Goal: Information Seeking & Learning: Learn about a topic

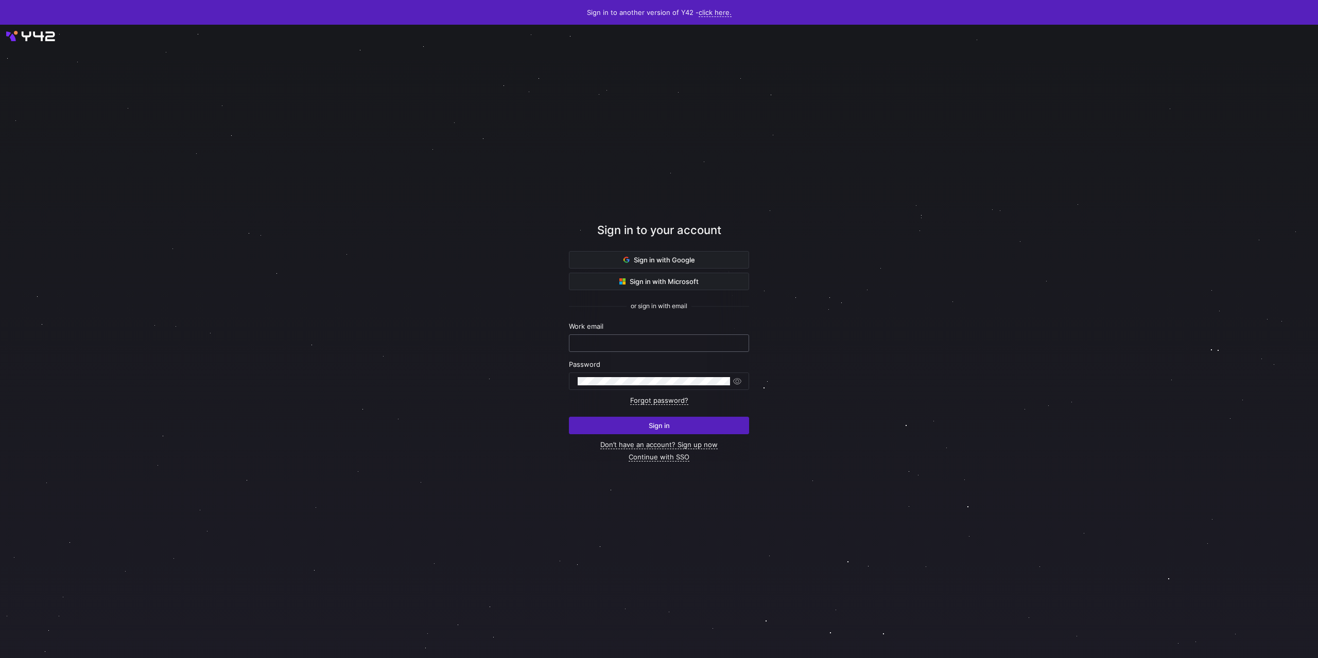
click at [598, 344] on input "text" at bounding box center [658, 343] width 163 height 8
type input "[PERSON_NAME][EMAIL_ADDRESS][DOMAIN_NAME]"
click at [569, 417] on button "Sign in" at bounding box center [659, 425] width 180 height 17
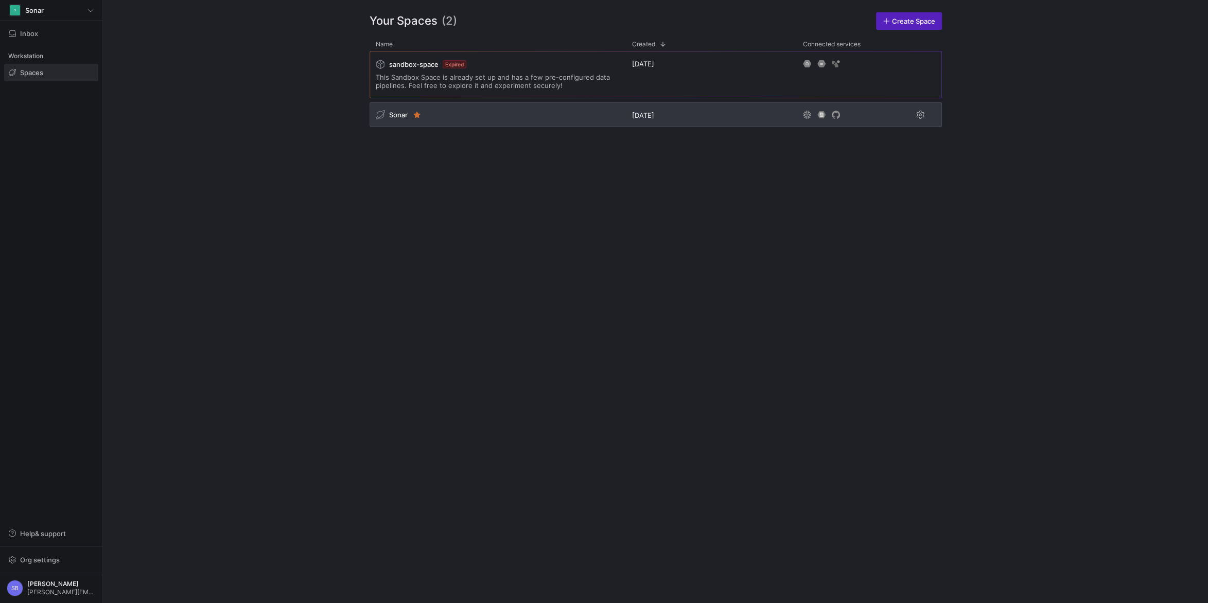
click at [395, 115] on span "Sonar" at bounding box center [398, 115] width 19 height 8
click at [396, 114] on span "Sonar" at bounding box center [398, 115] width 19 height 8
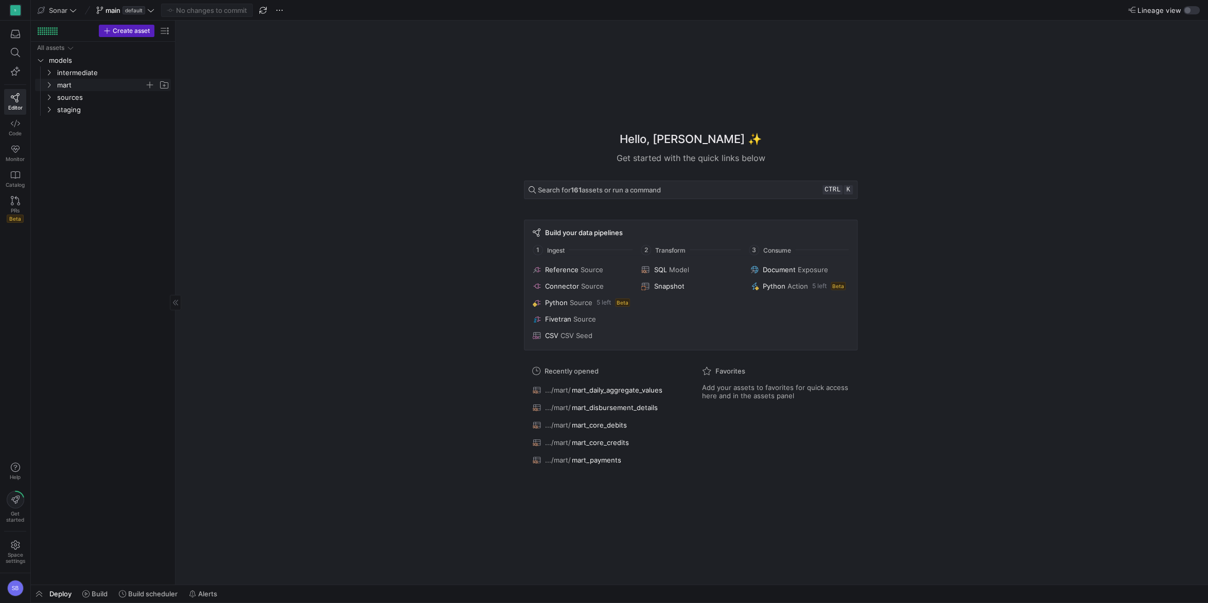
click at [47, 86] on icon "Press SPACE to select this row." at bounding box center [48, 85] width 7 height 6
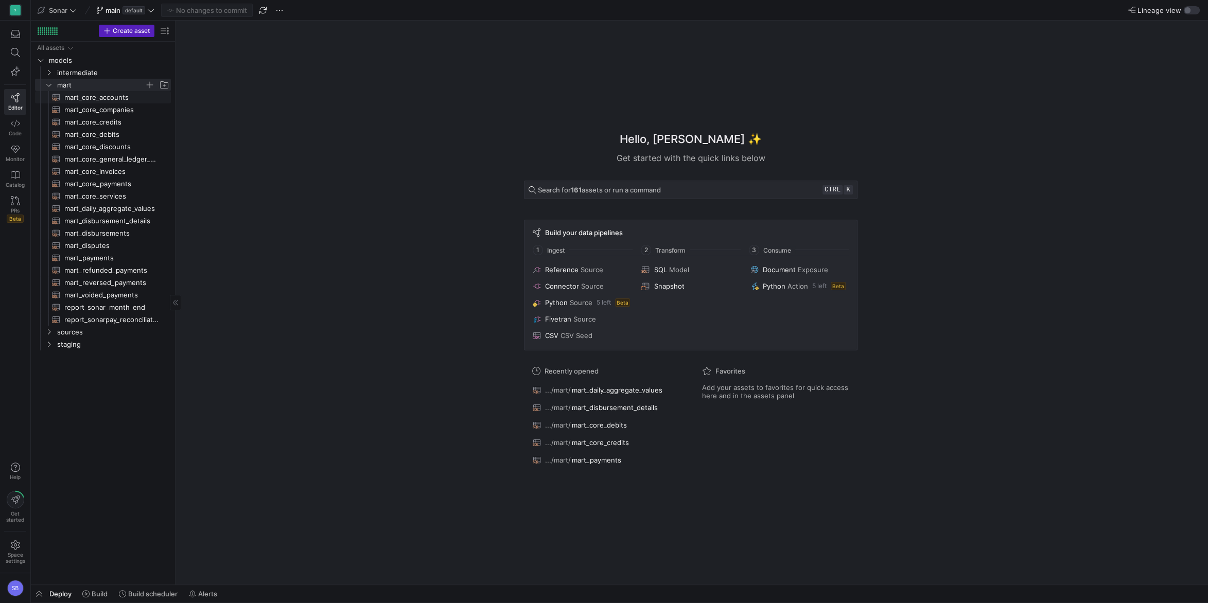
click at [82, 98] on span "mart_core_accounts​​​​​​​​​​" at bounding box center [111, 98] width 95 height 12
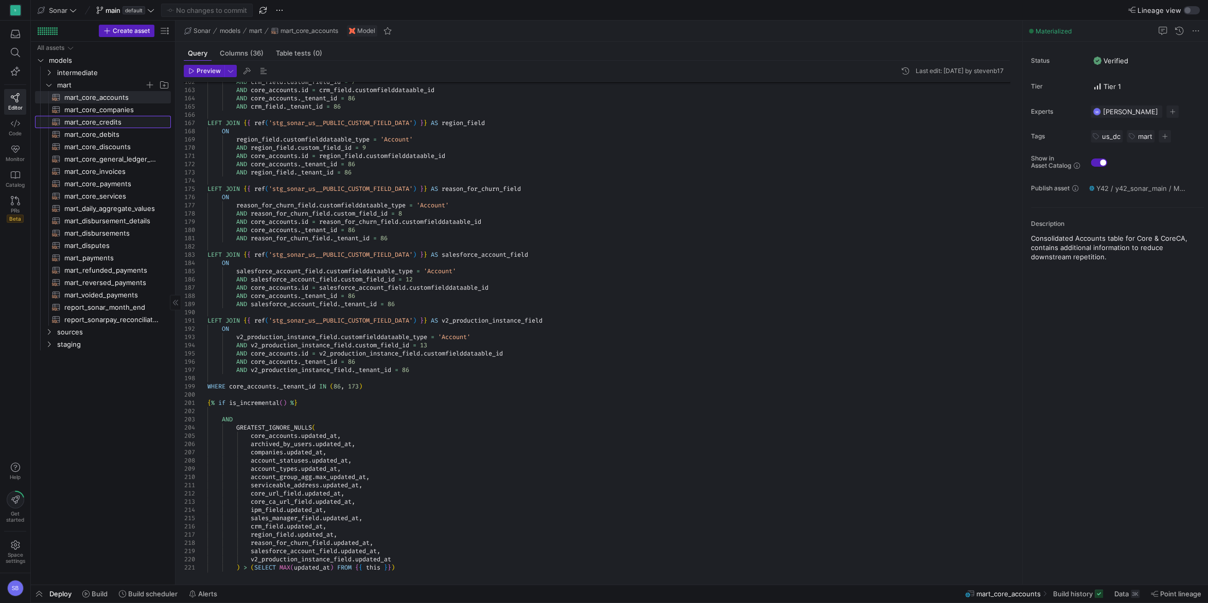
click at [124, 119] on span "mart_core_credits​​​​​​​​​​" at bounding box center [111, 122] width 95 height 12
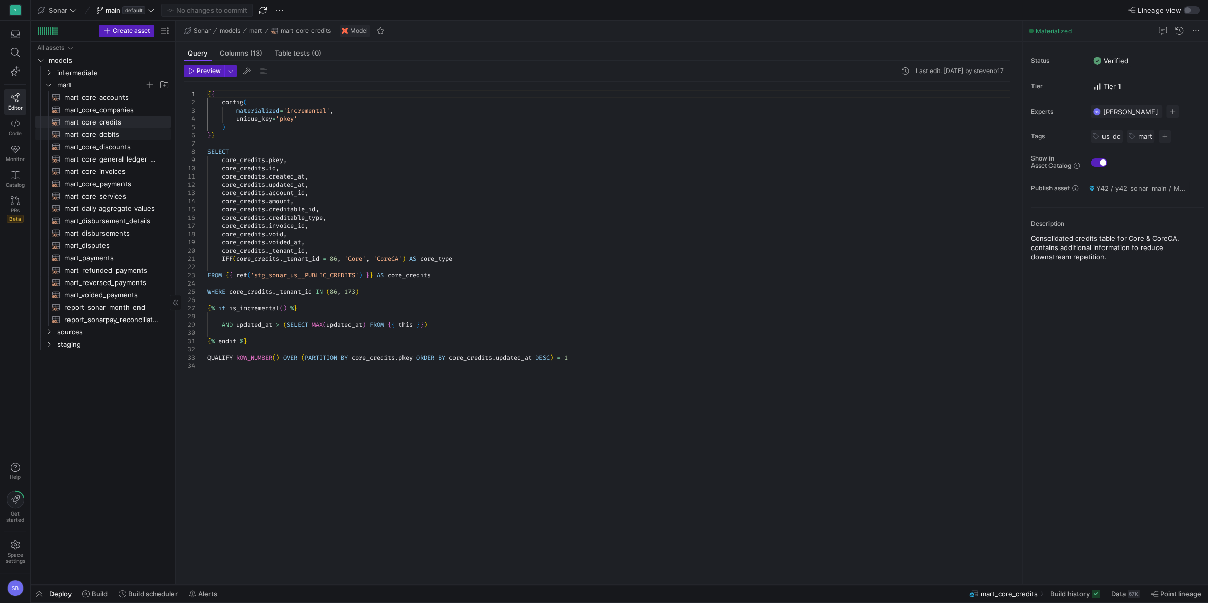
click at [131, 133] on span "mart_core_debits​​​​​​​​​​" at bounding box center [111, 135] width 95 height 12
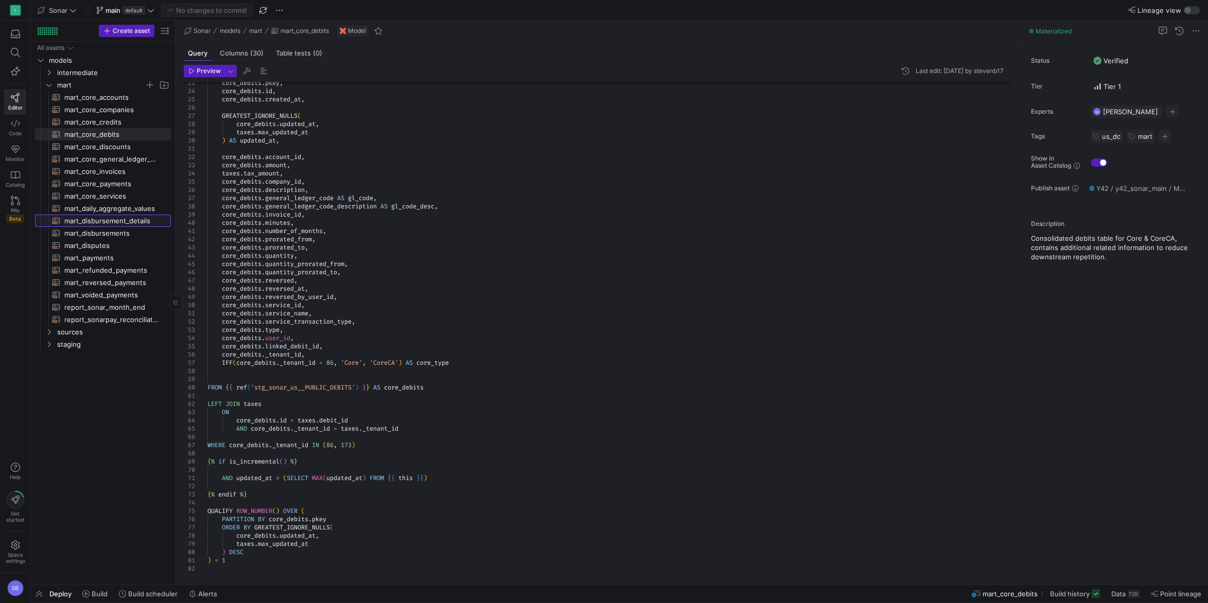
click at [127, 216] on span "mart_disbursement_details​​​​​​​​​​" at bounding box center [111, 221] width 95 height 12
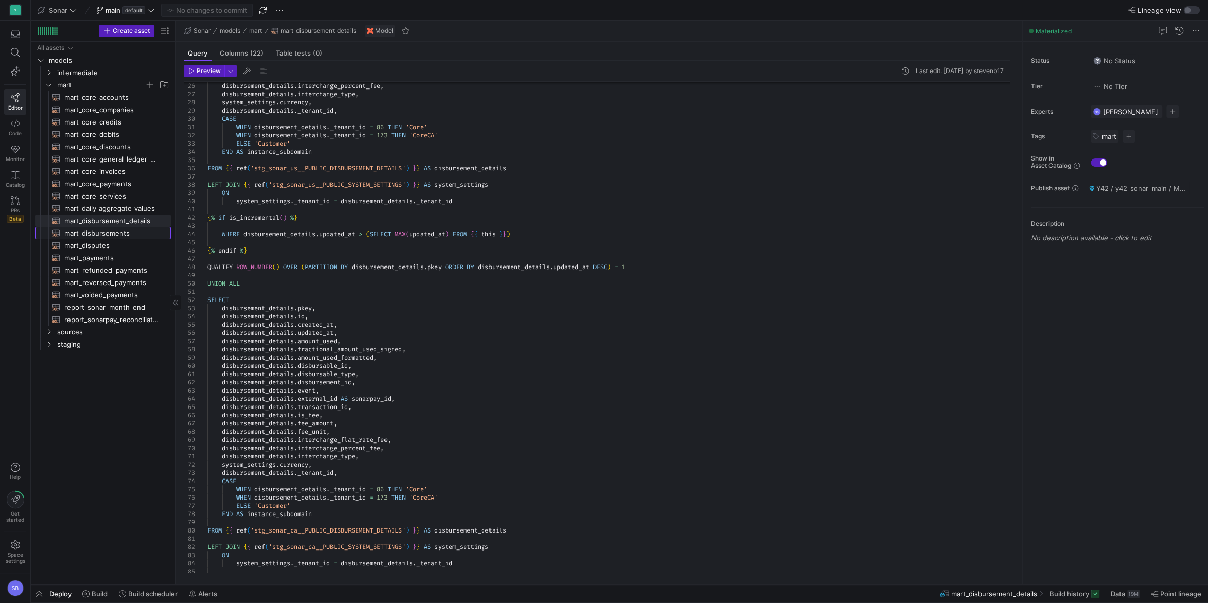
click at [89, 237] on span "mart_disbursements​​​​​​​​​​" at bounding box center [111, 233] width 95 height 12
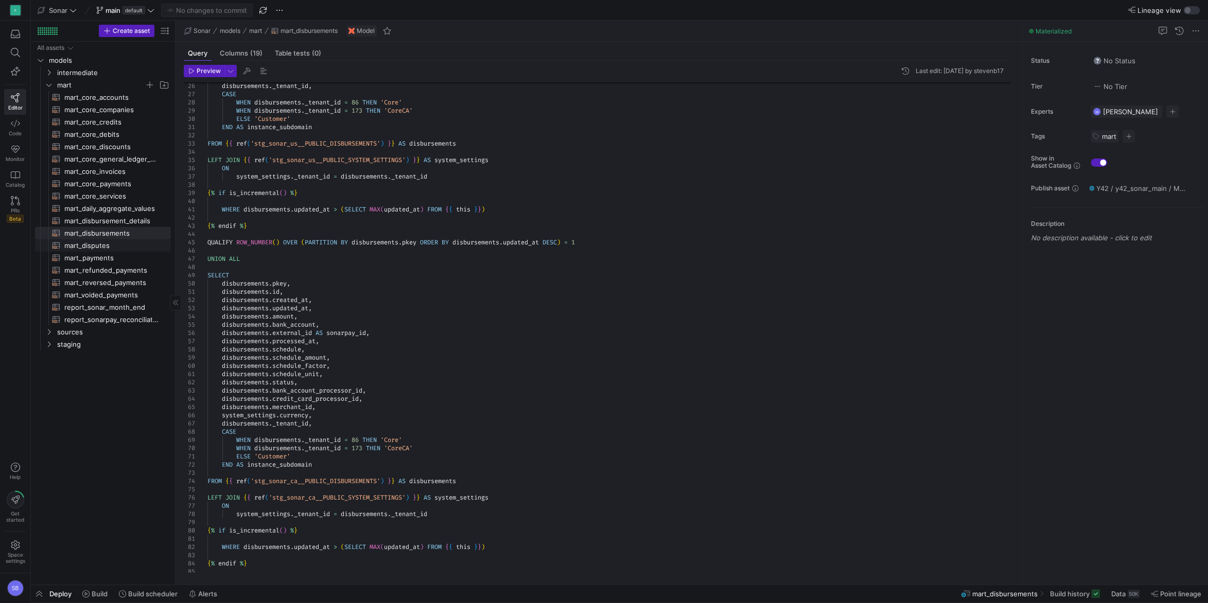
click at [85, 247] on span "mart_disputes​​​​​​​​​​" at bounding box center [111, 246] width 95 height 12
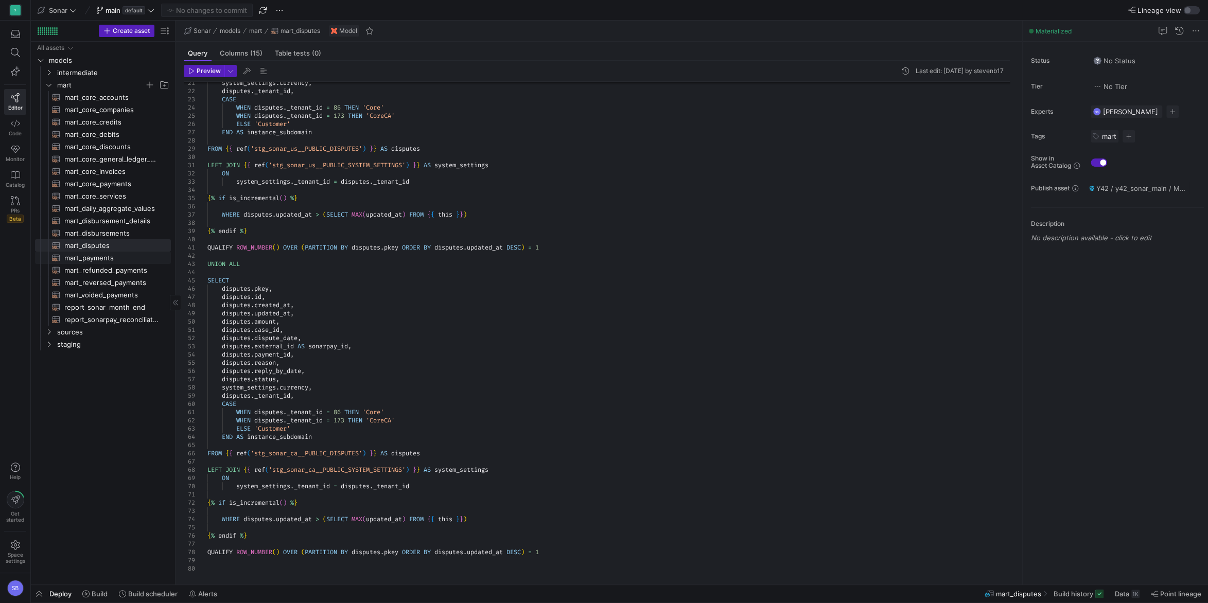
click at [94, 260] on span "mart_payments​​​​​​​​​​" at bounding box center [111, 258] width 95 height 12
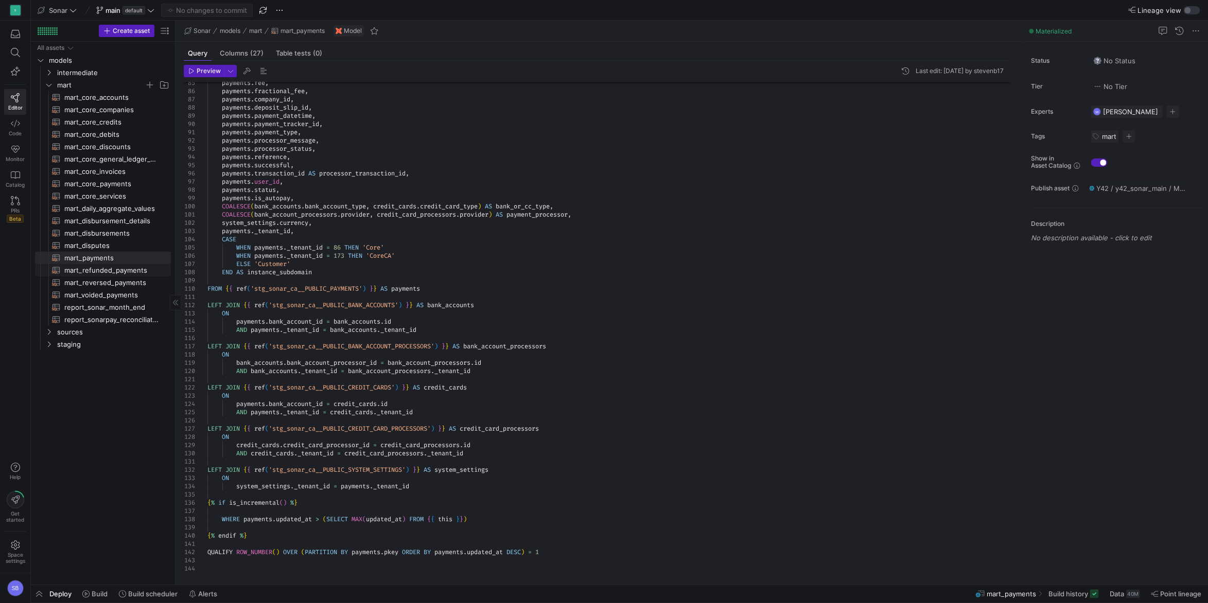
click at [117, 274] on span "mart_refunded_payments​​​​​​​​​​" at bounding box center [111, 271] width 95 height 12
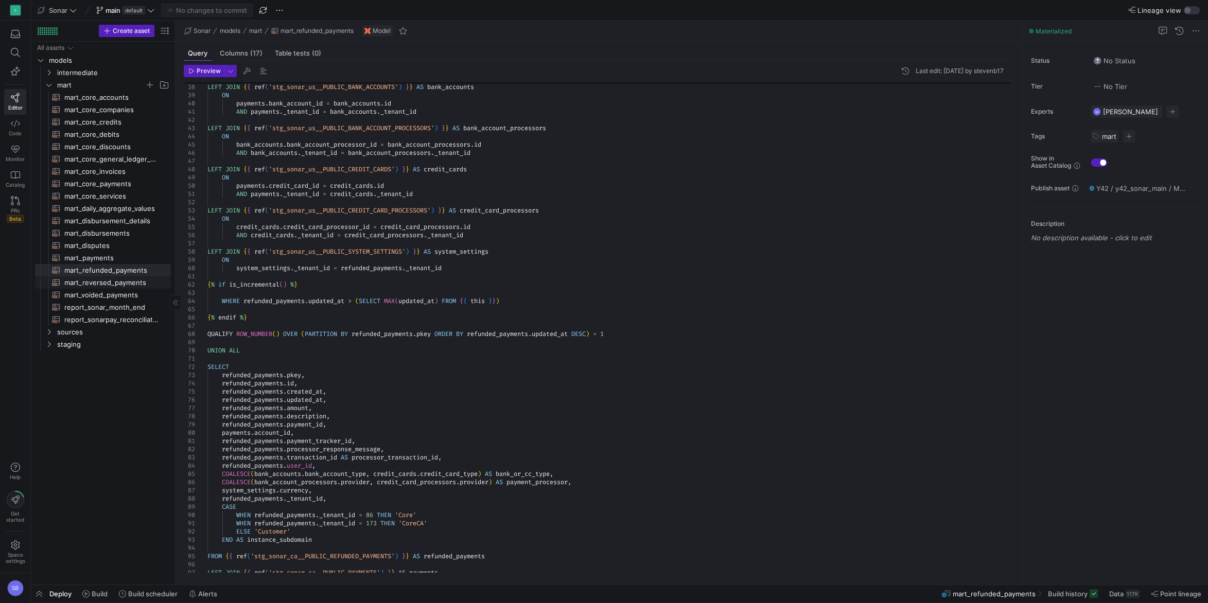
click at [90, 285] on span "mart_reversed_payments​​​​​​​​​​" at bounding box center [111, 283] width 95 height 12
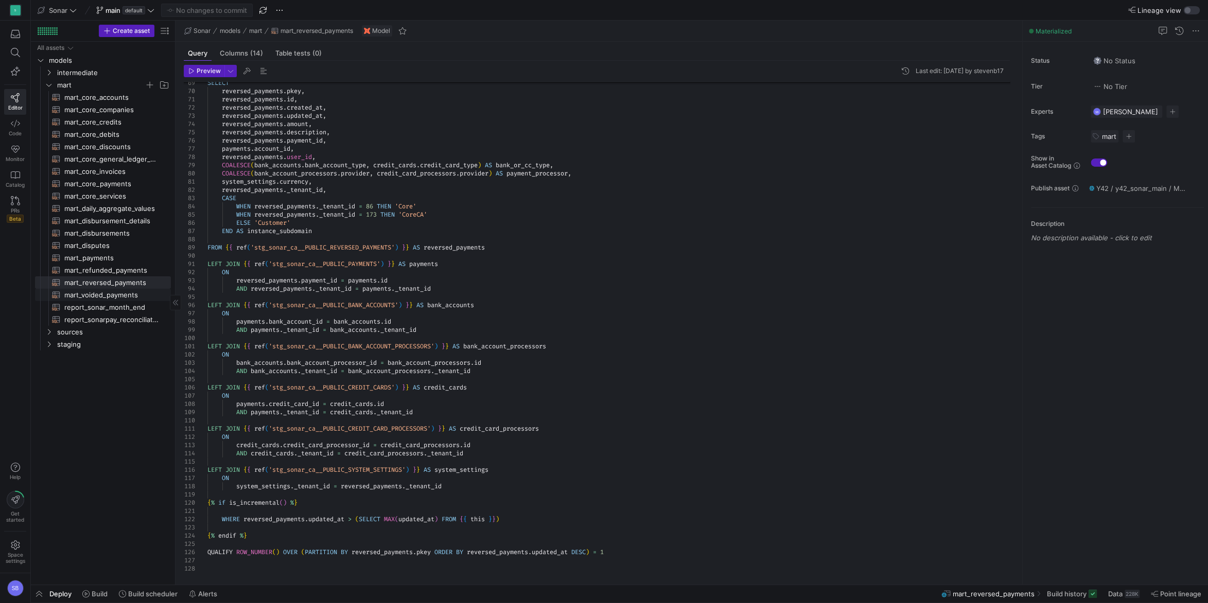
click at [75, 296] on span "mart_voided_payments​​​​​​​​​​" at bounding box center [111, 295] width 95 height 12
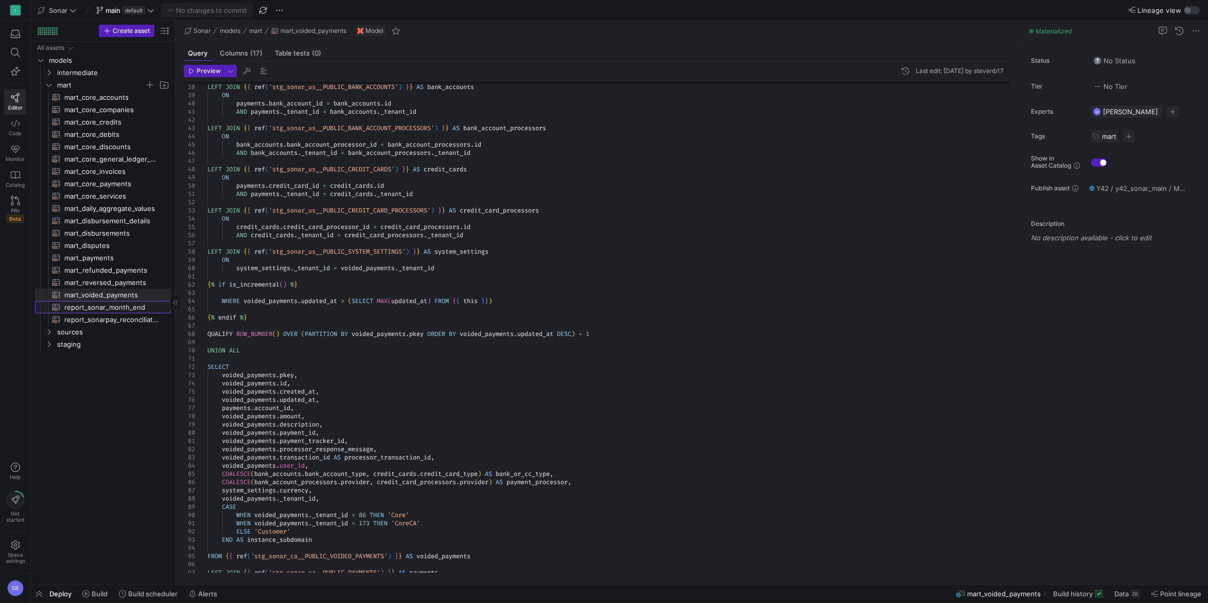
click at [112, 307] on span "report_sonar_month_end​​​​​​​​​​" at bounding box center [111, 308] width 95 height 12
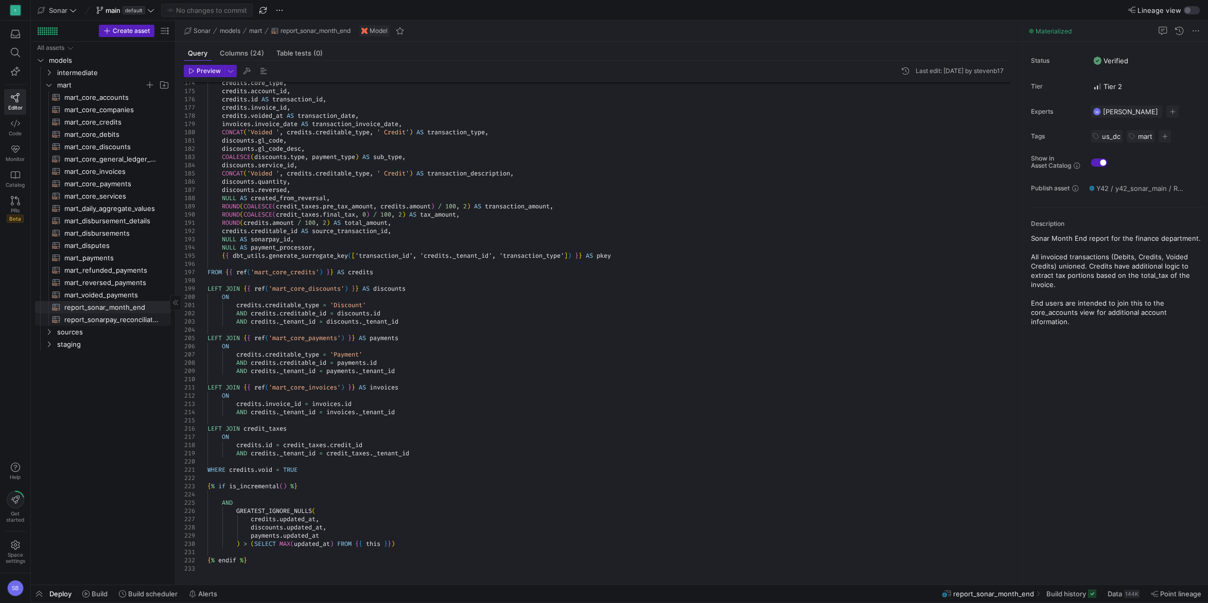
click at [116, 316] on span "report_sonarpay_reconciliation​​​​​​​​​​" at bounding box center [111, 320] width 95 height 12
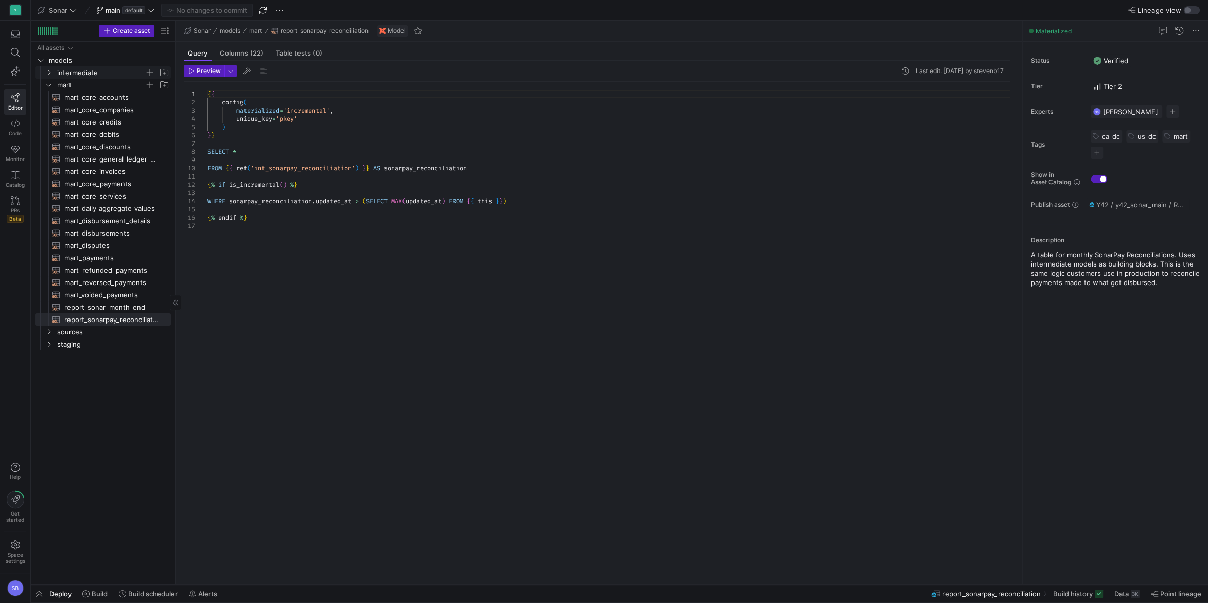
click at [91, 71] on span "intermediate" at bounding box center [100, 73] width 87 height 12
click at [85, 91] on link "sonarpay reconciliation" at bounding box center [103, 85] width 136 height 12
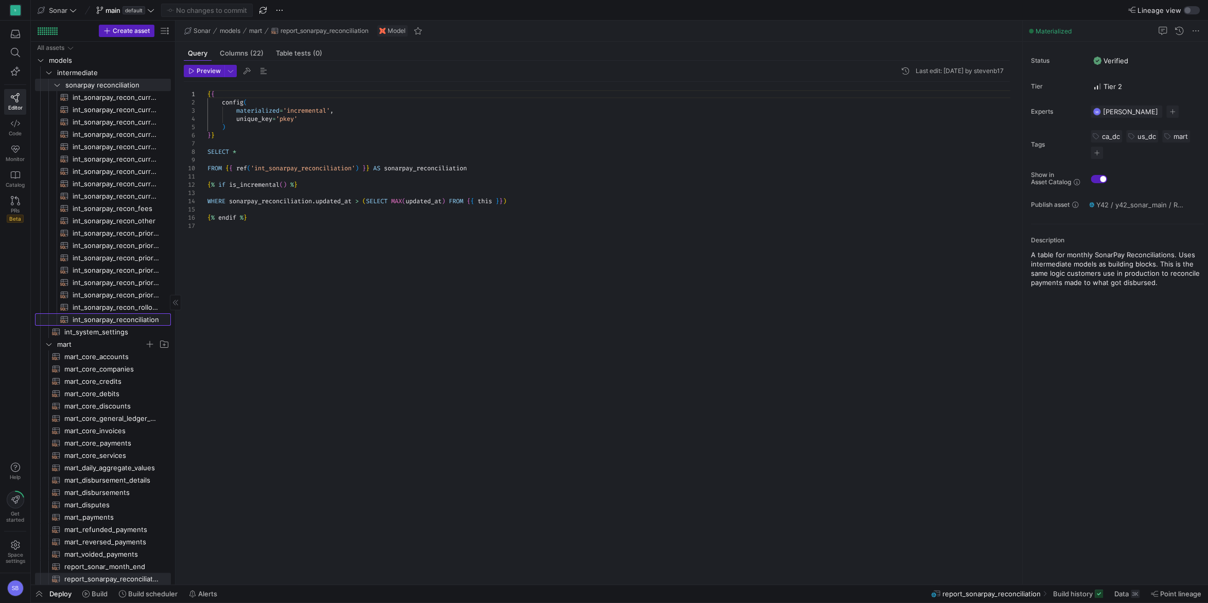
click at [97, 318] on span "int_sonarpay_reconciliation​​​​​​​​​​" at bounding box center [116, 320] width 86 height 12
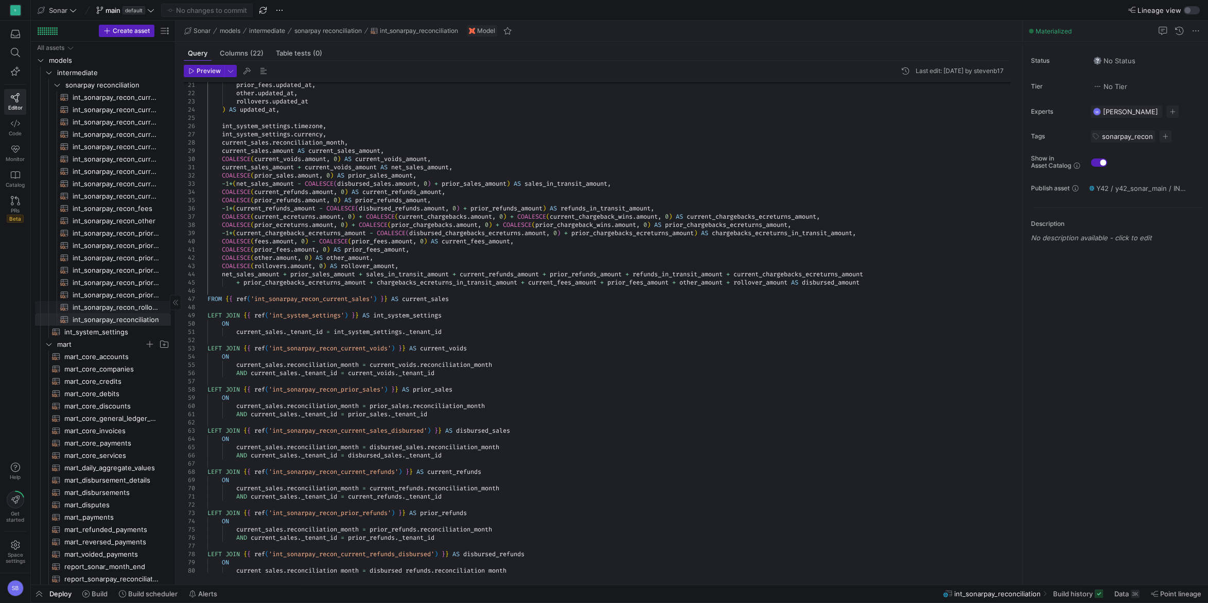
click at [98, 312] on span "int_sonarpay_recon_rollovers​​​​​​​​​​" at bounding box center [116, 308] width 86 height 12
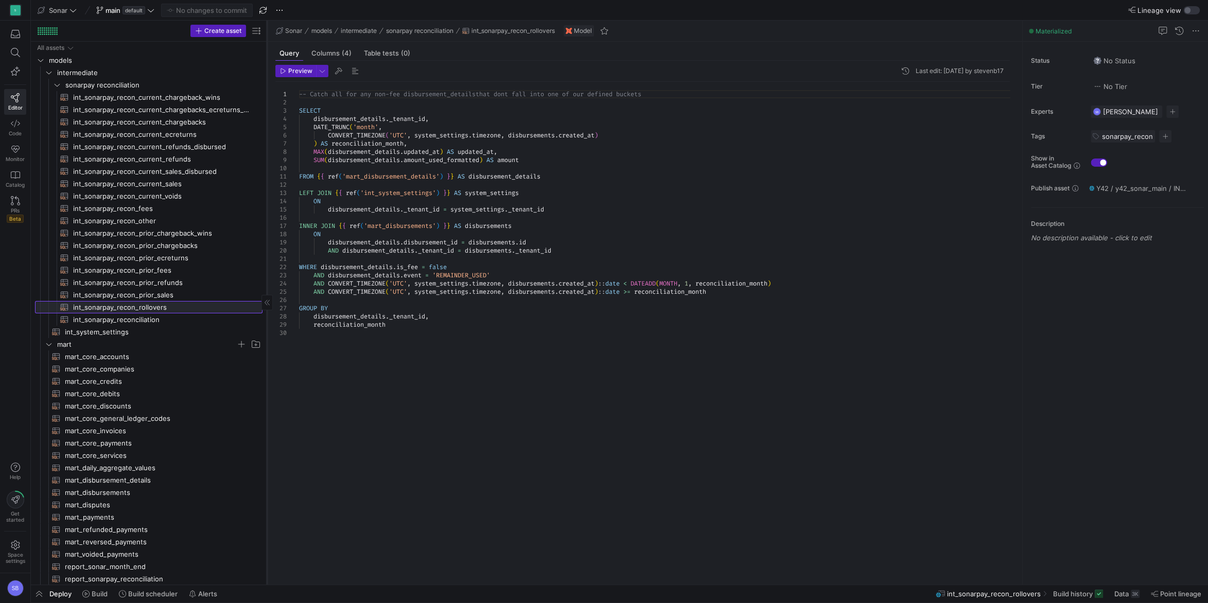
drag, startPoint x: 175, startPoint y: 320, endPoint x: 267, endPoint y: 328, distance: 92.0
click at [267, 328] on div at bounding box center [267, 303] width 1 height 564
click at [155, 296] on span "int_sonarpay_recon_prior_sales​​​​​​​​​​" at bounding box center [162, 295] width 178 height 12
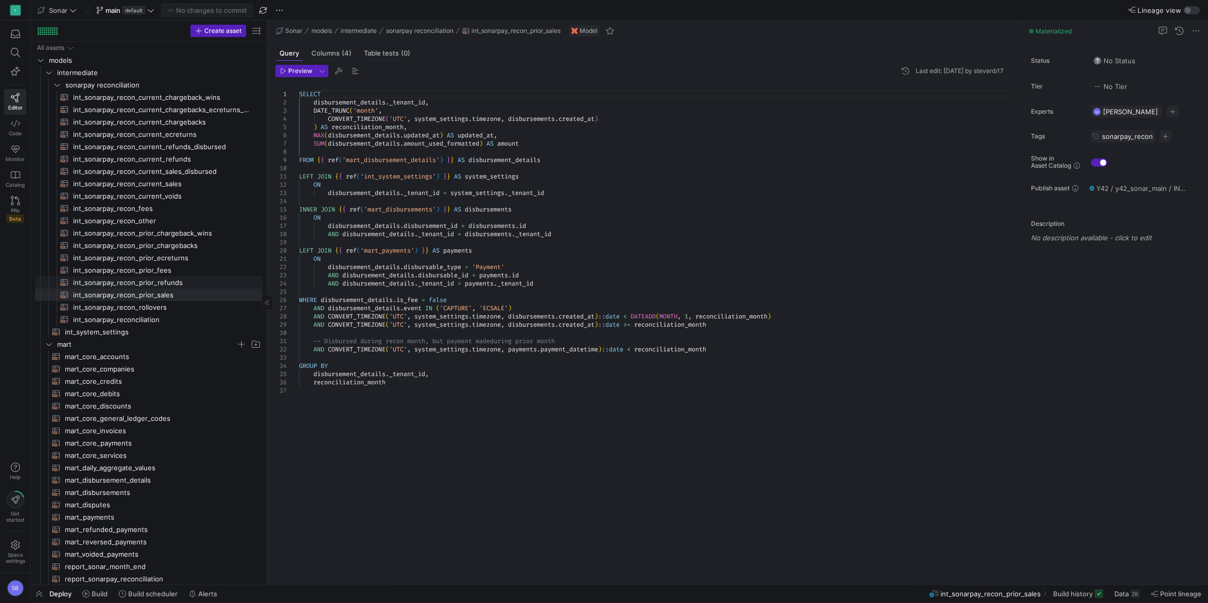
click at [162, 283] on span "int_sonarpay_recon_prior_refunds​​​​​​​​​​" at bounding box center [162, 283] width 178 height 12
click at [155, 269] on span "int_sonarpay_recon_prior_fees​​​​​​​​​​" at bounding box center [162, 271] width 178 height 12
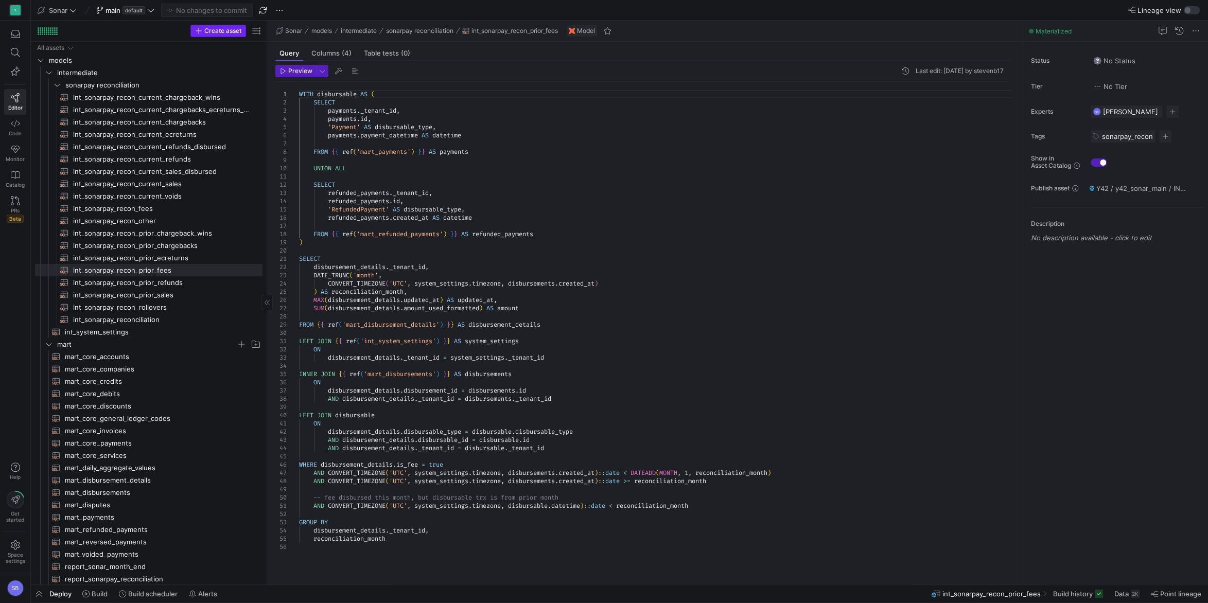
click at [200, 28] on icon "button" at bounding box center [198, 30] width 7 height 7
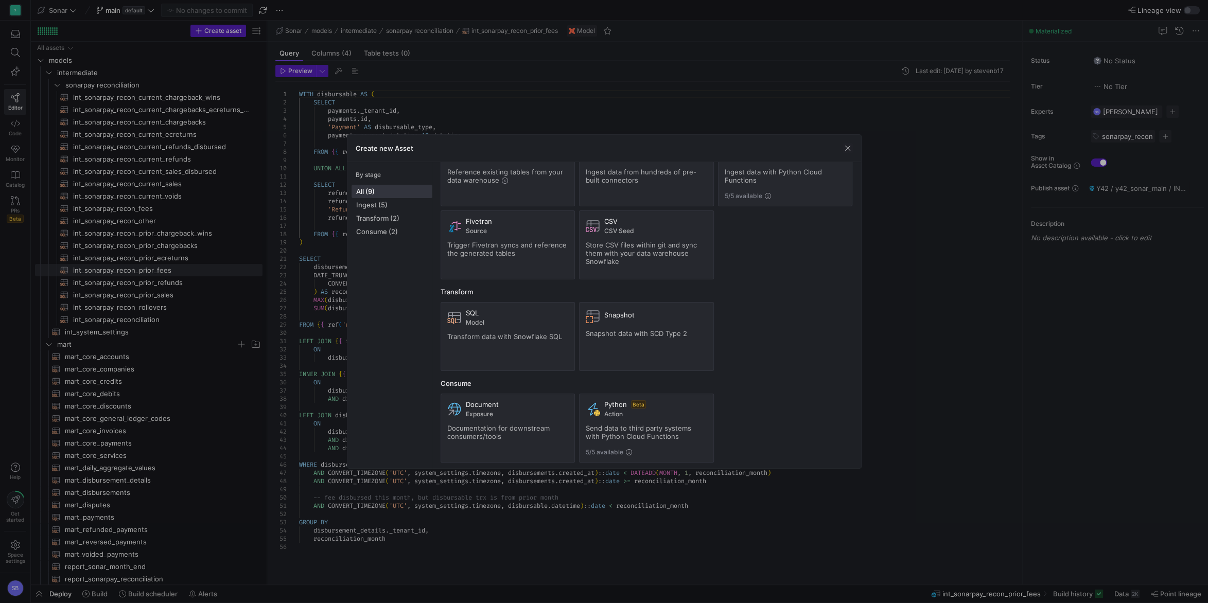
scroll to position [49, 0]
click at [638, 422] on span "Send data to third party systems with Python Cloud Functions" at bounding box center [639, 430] width 106 height 16
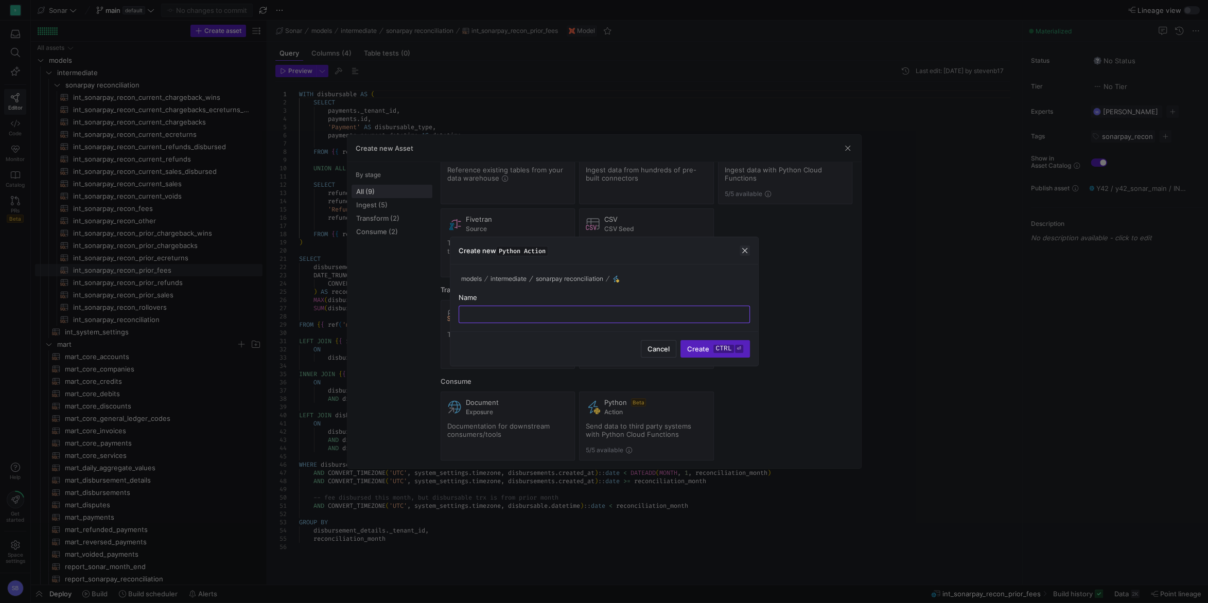
click at [743, 252] on span "button" at bounding box center [745, 251] width 10 height 10
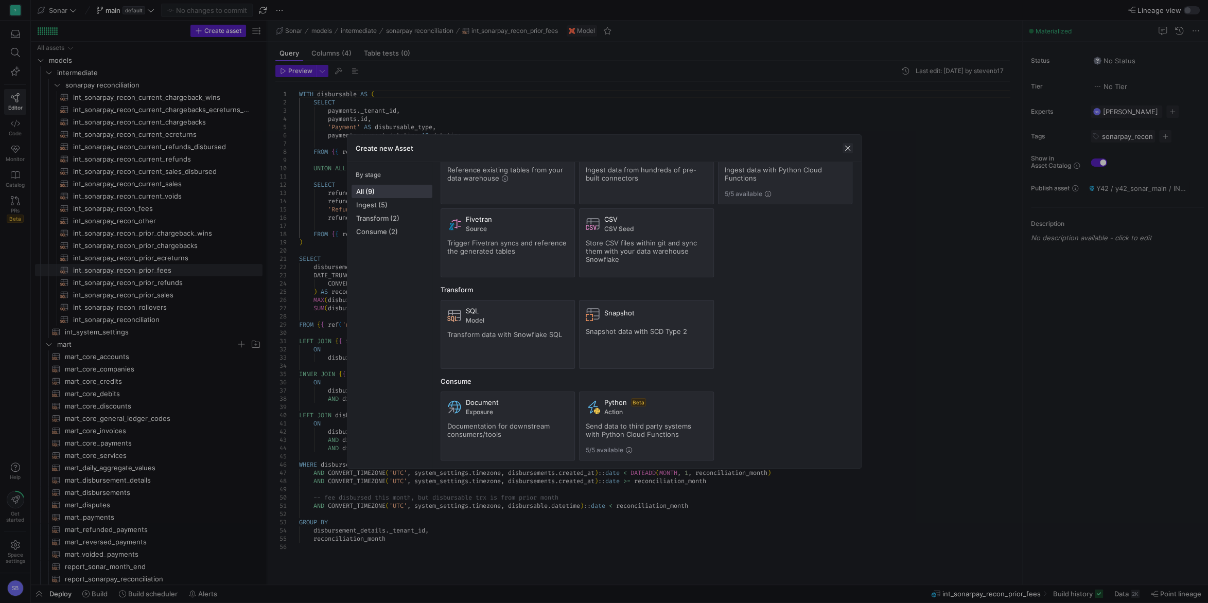
click at [848, 149] on span "button" at bounding box center [848, 148] width 10 height 10
